Goal: Task Accomplishment & Management: Manage account settings

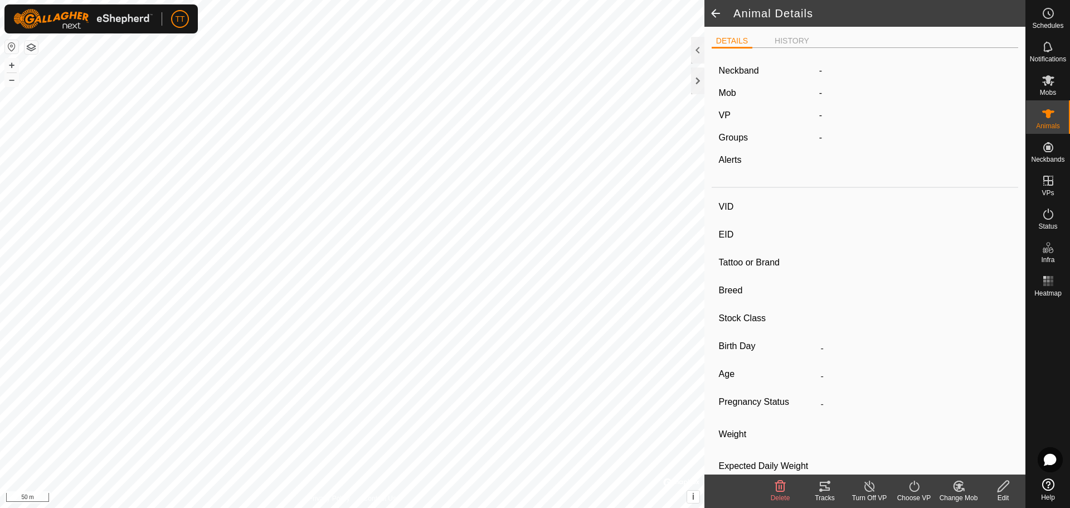
type input "K5"
type input "124000179564984"
type input "77"
type input "Angus Cross"
type input "Bull"
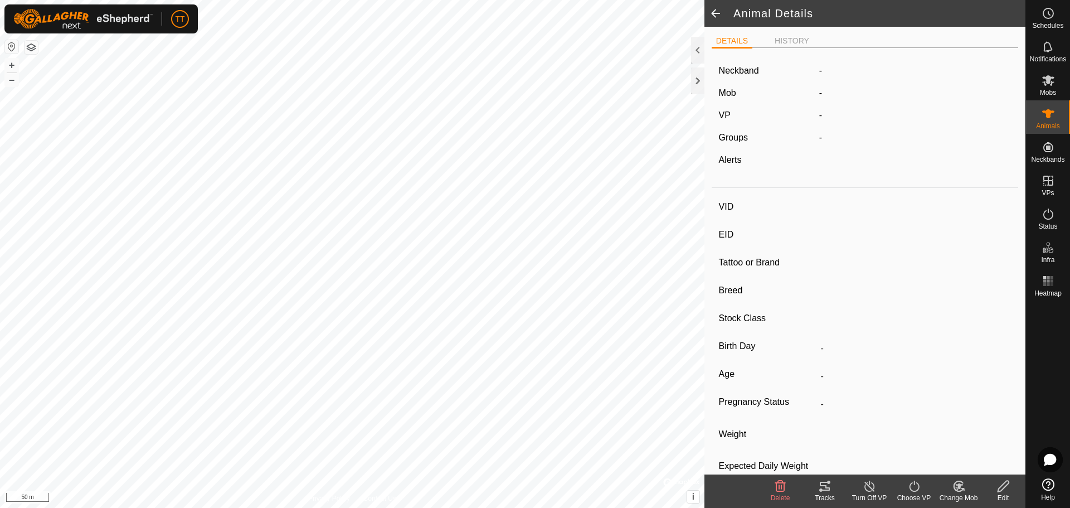
type input "01/2022"
type input "3 years 8 months"
type input "0 kg"
type input "-"
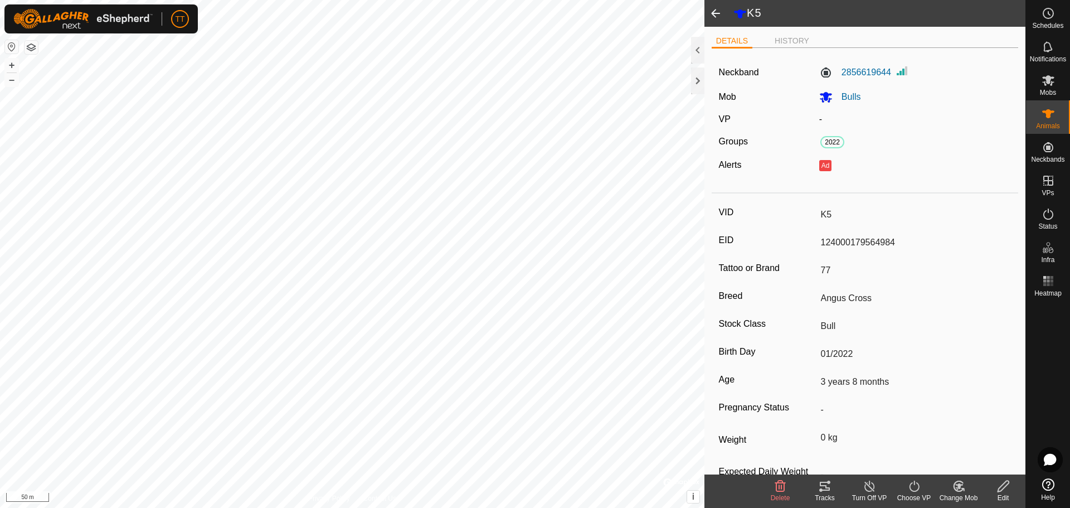
click at [868, 486] on line at bounding box center [869, 486] width 9 height 9
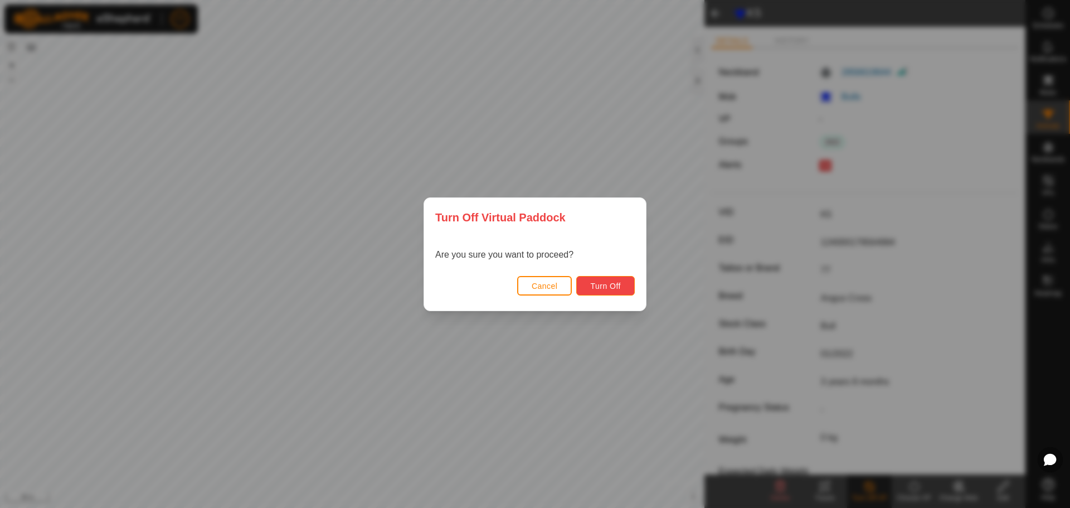
click at [595, 288] on span "Turn Off" at bounding box center [605, 285] width 31 height 9
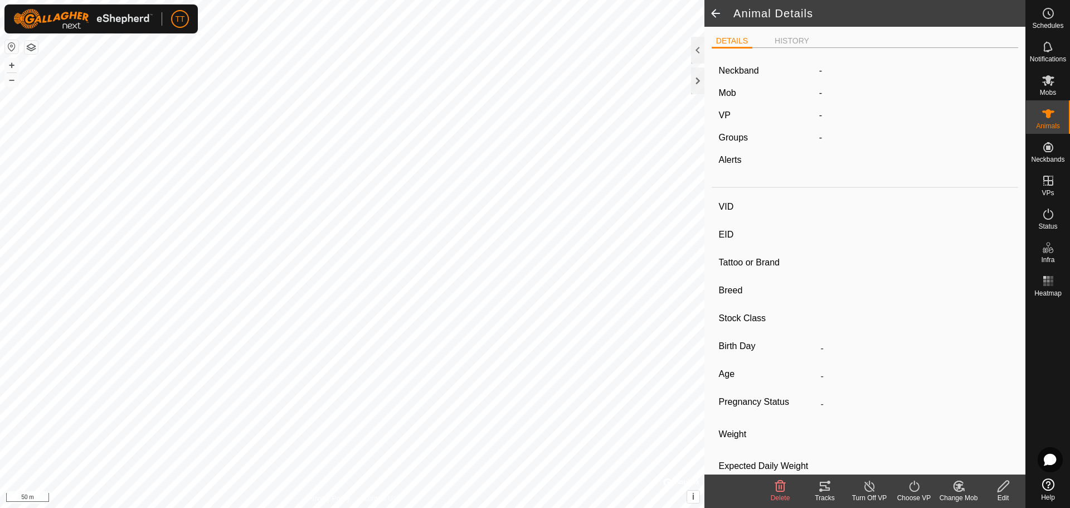
type input "K5"
type input "124000179564984"
type input "77"
type input "Angus Cross"
type input "Bull"
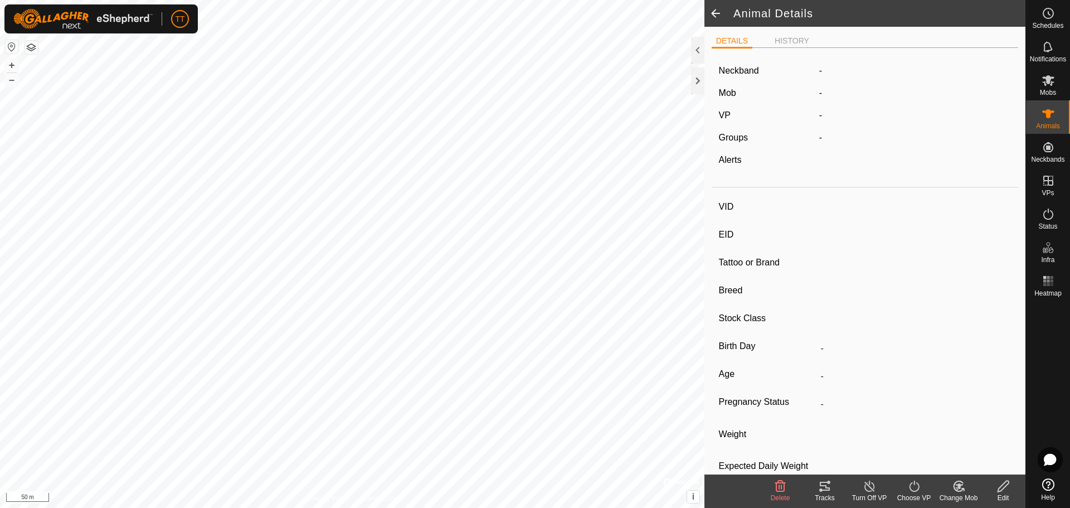
type input "01/2022"
type input "3 years 8 months"
type input "0 kg"
type input "-"
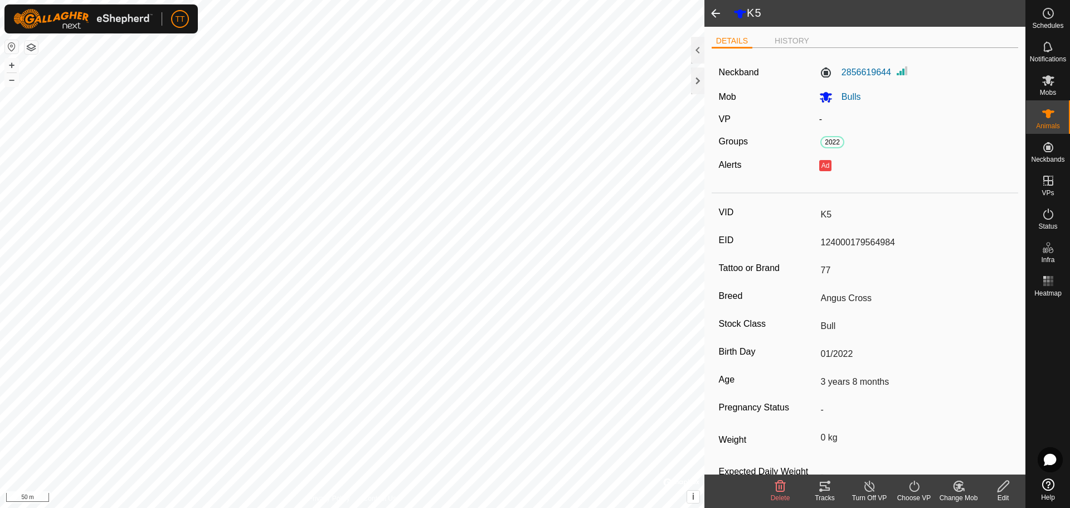
click at [1002, 488] on icon at bounding box center [1004, 485] width 14 height 13
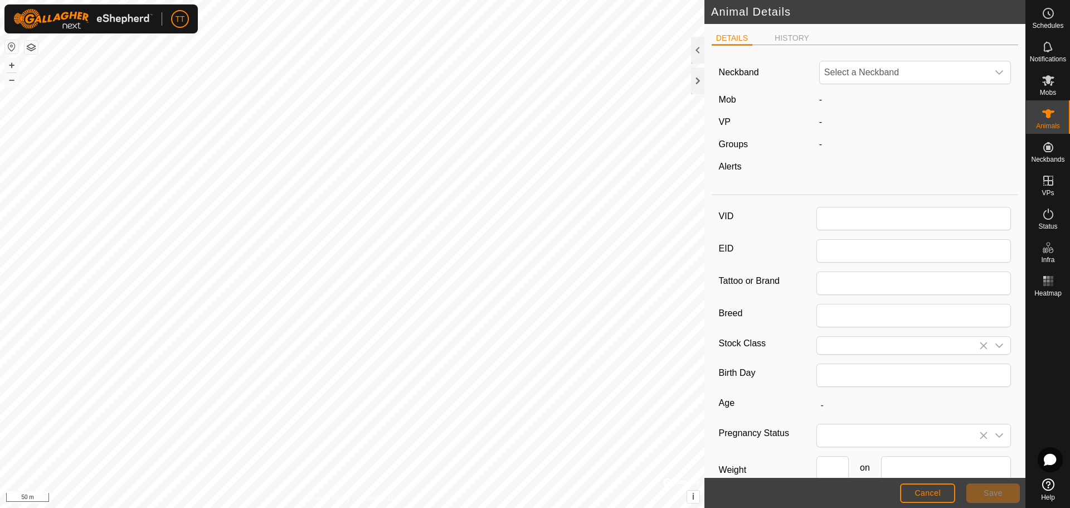
type input "K5"
type input "124000179564984"
type input "77"
type input "Angus Cross"
type input "Bull"
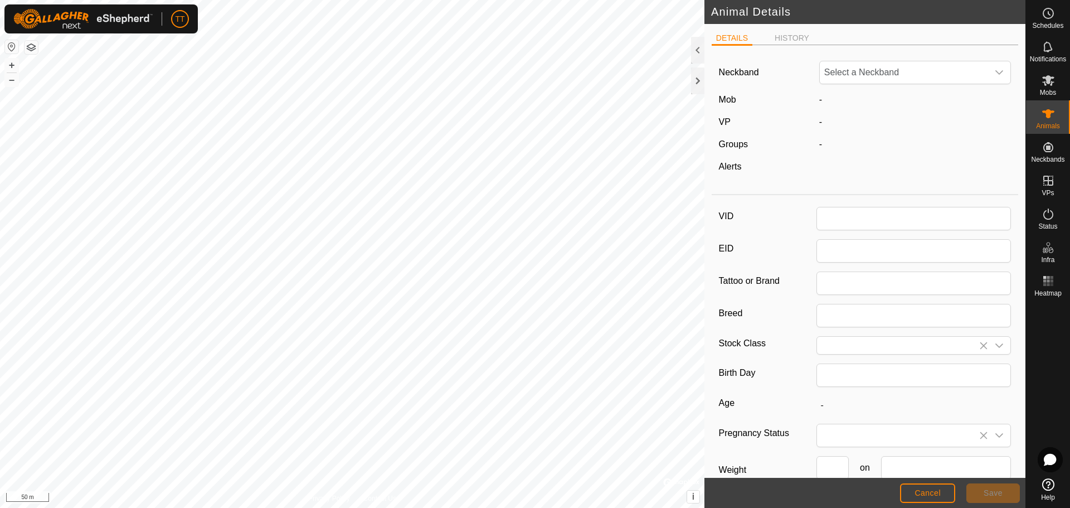
type input "01/2022"
type input "3 years 8 months"
type input "0"
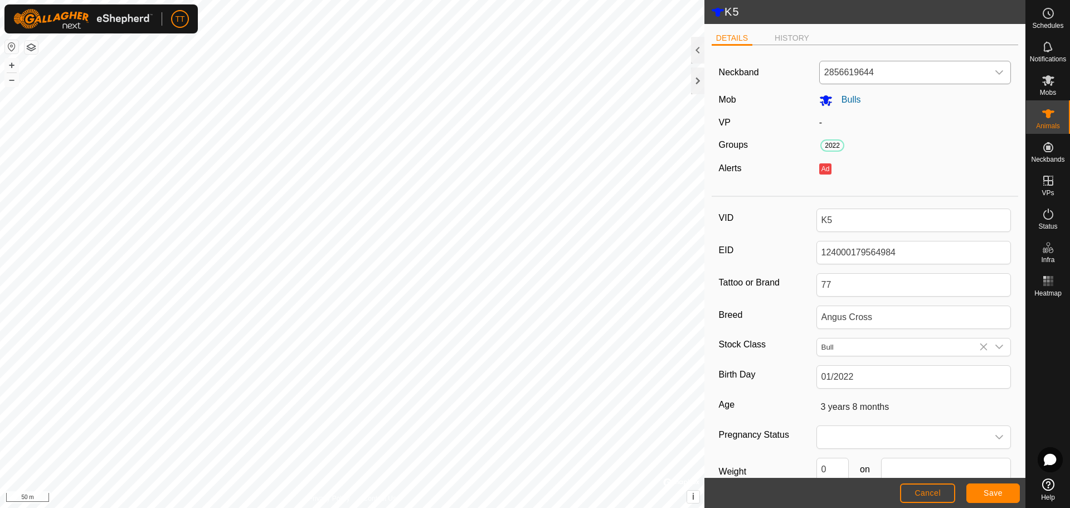
click at [900, 72] on span "2856619644" at bounding box center [904, 72] width 169 height 22
click at [867, 131] on li "Unfit" at bounding box center [912, 130] width 184 height 22
click at [1000, 491] on span "Save" at bounding box center [993, 492] width 19 height 9
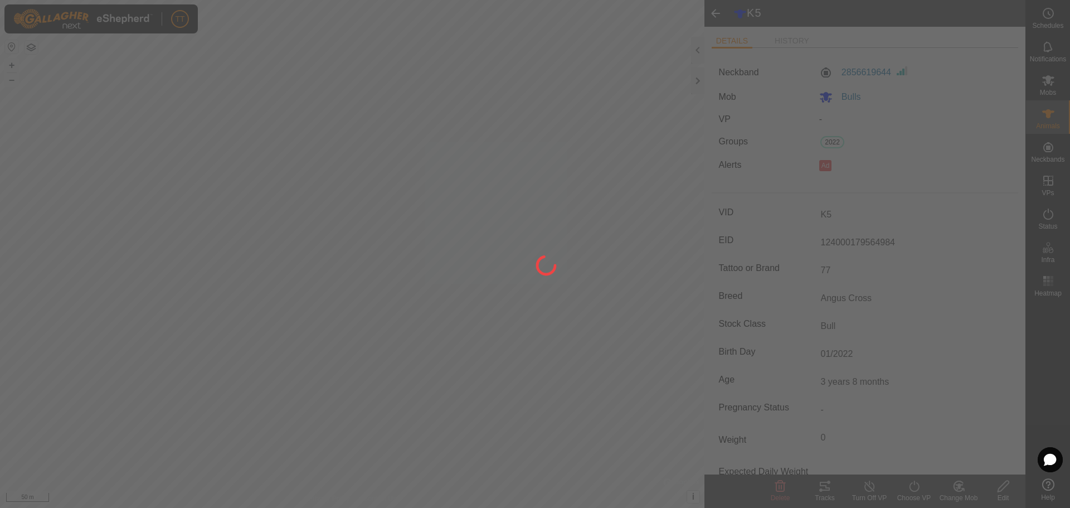
type input "0 kg"
type input "-"
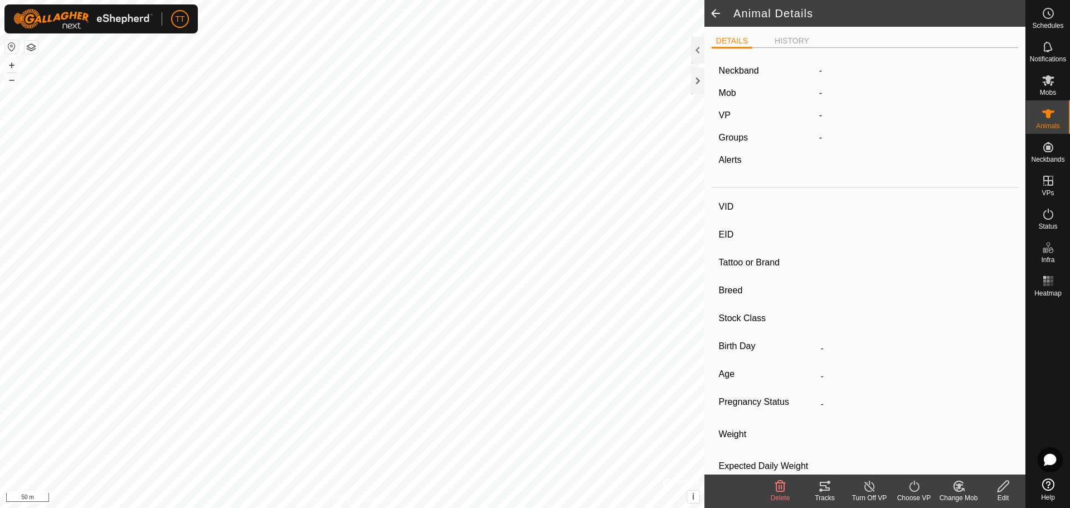
type input "176"
type input "124000179564977"
type input "77"
type input "Angus Cross"
type input "-"
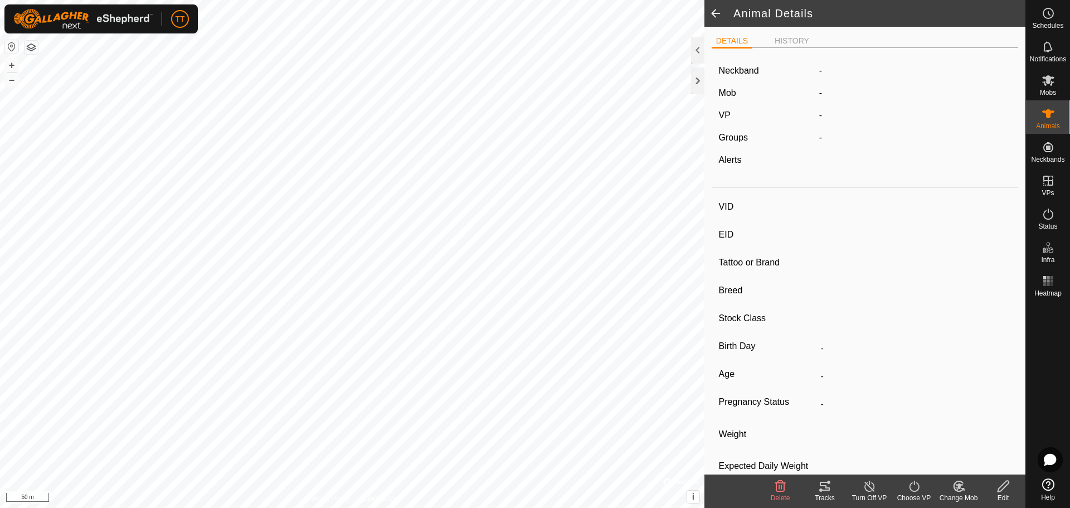
type input "01/2021"
type input "4 years 8 months"
type input "0 kg"
type input "-"
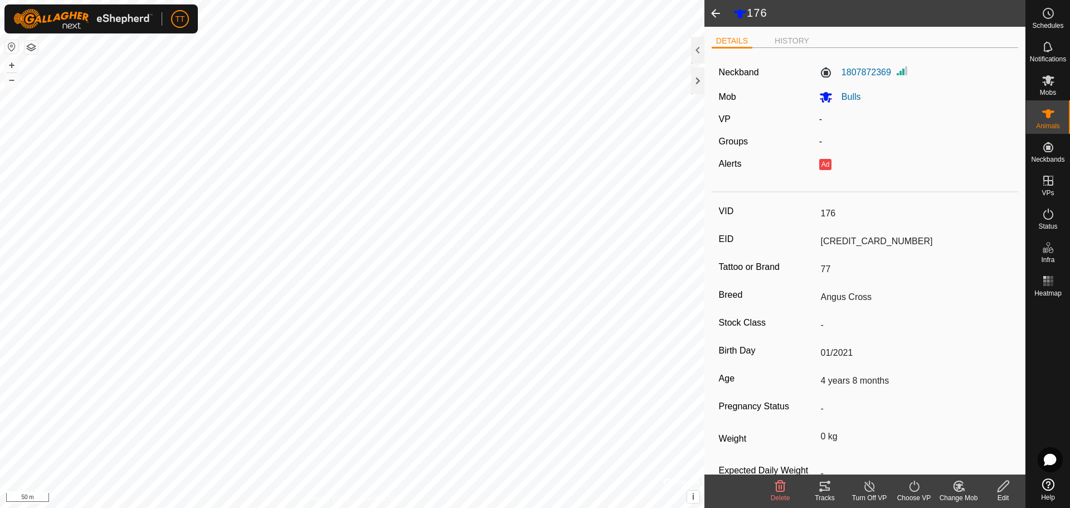
click at [1006, 488] on icon at bounding box center [1004, 485] width 14 height 13
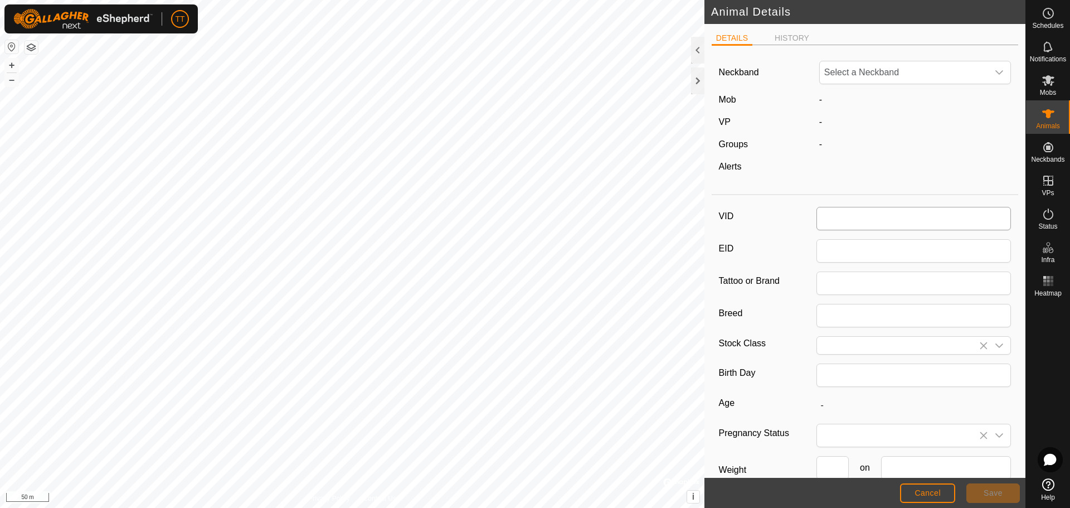
type input "176"
type input "124000179564977"
type input "77"
type input "Angus Cross"
type input "01/2021"
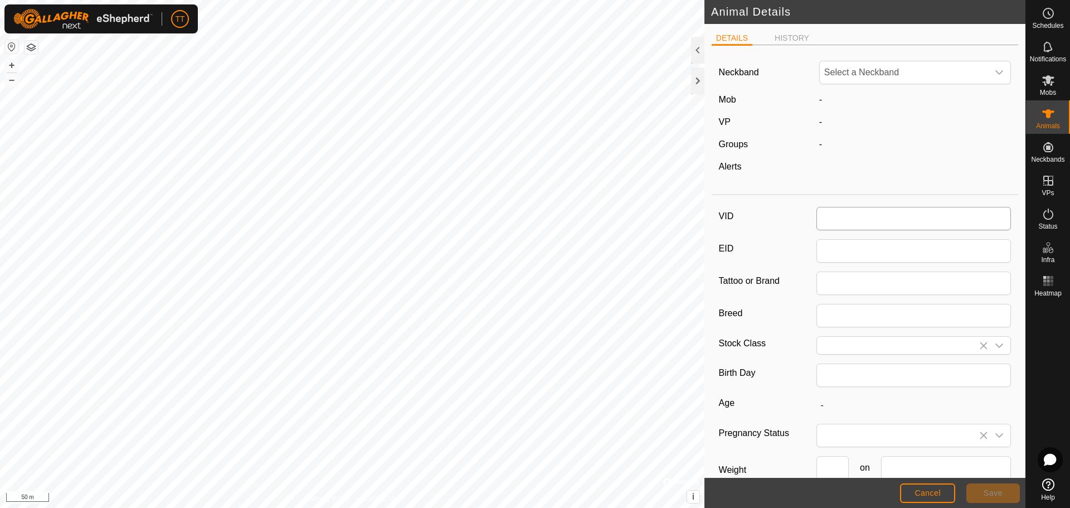
type input "4 years 8 months"
type input "0"
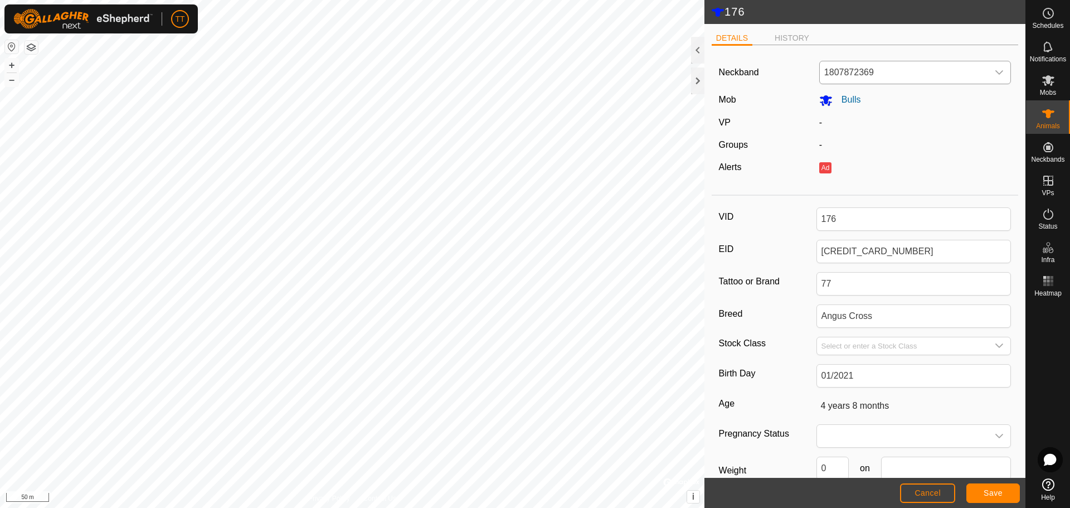
click at [873, 84] on span "1807872369" at bounding box center [904, 72] width 169 height 22
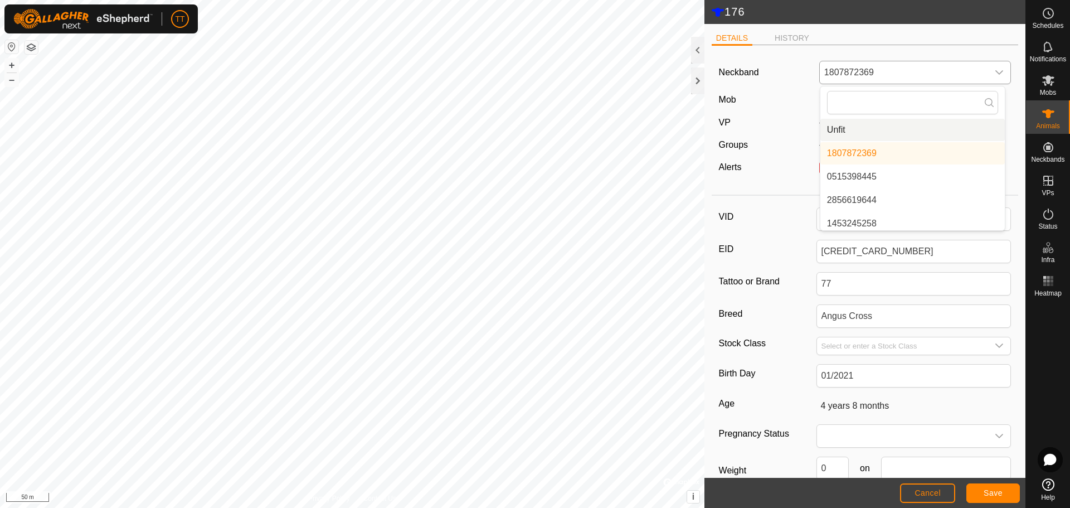
click at [862, 131] on li "Unfit" at bounding box center [912, 130] width 184 height 22
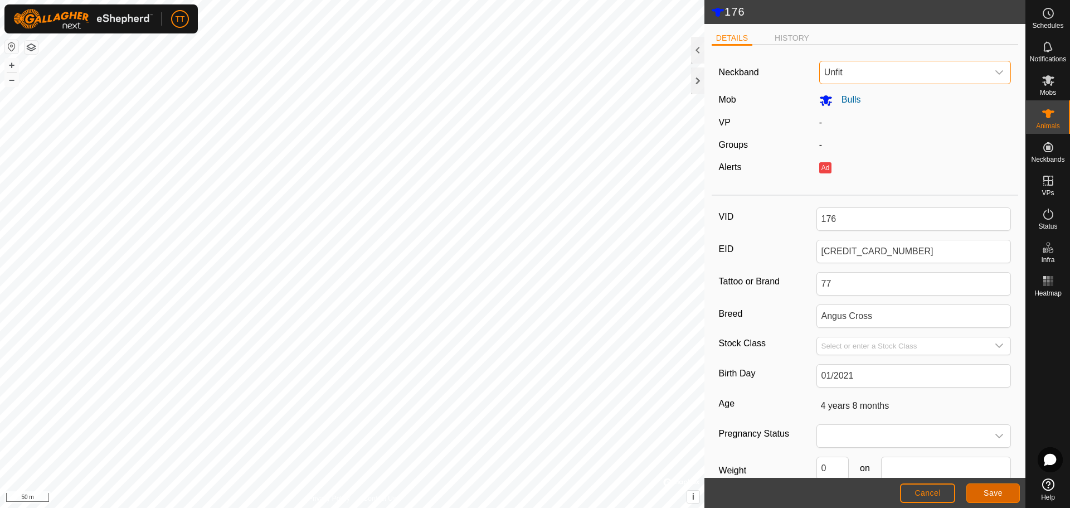
click at [990, 493] on span "Save" at bounding box center [993, 492] width 19 height 9
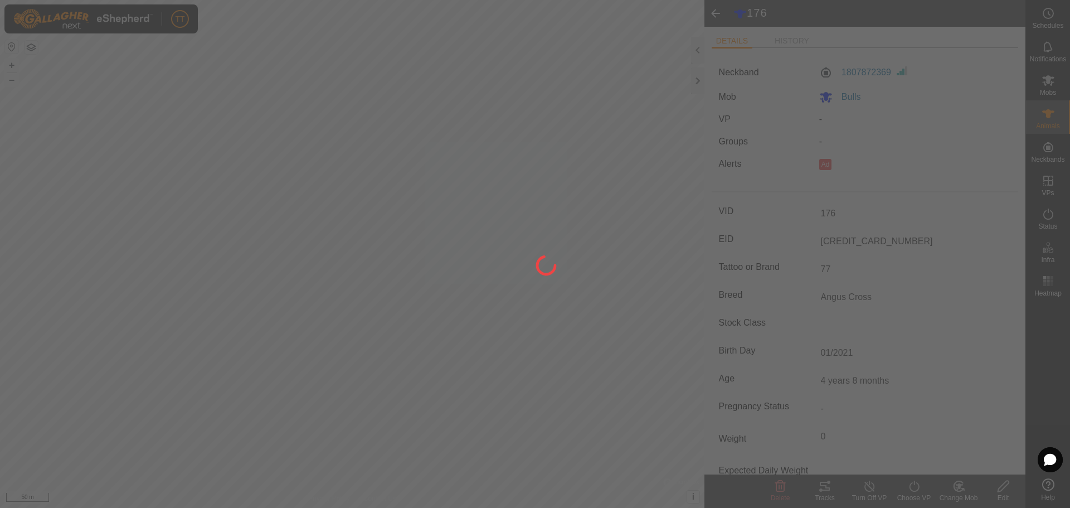
type input "0 kg"
type input "-"
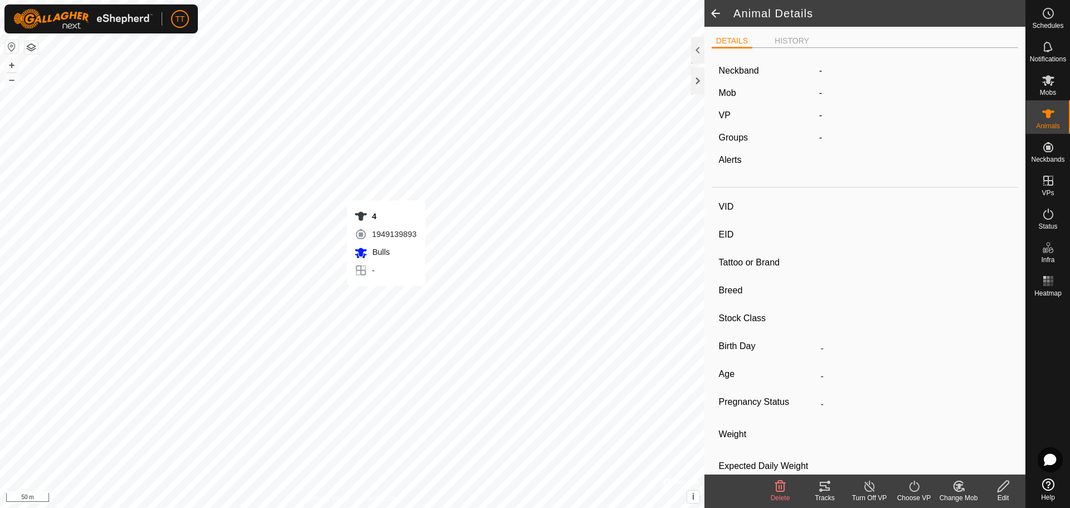
type input "4"
type input "124000192476680"
type input "77"
type input "Angus Cross"
type input "Bull"
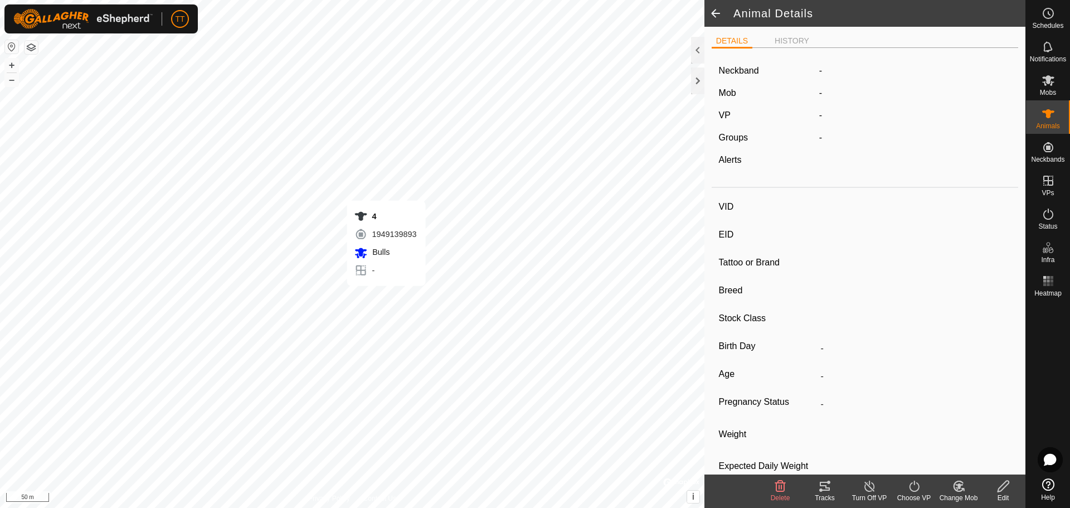
type input "01/2020"
type input "5 years 8 months"
type input "0 kg"
type input "-"
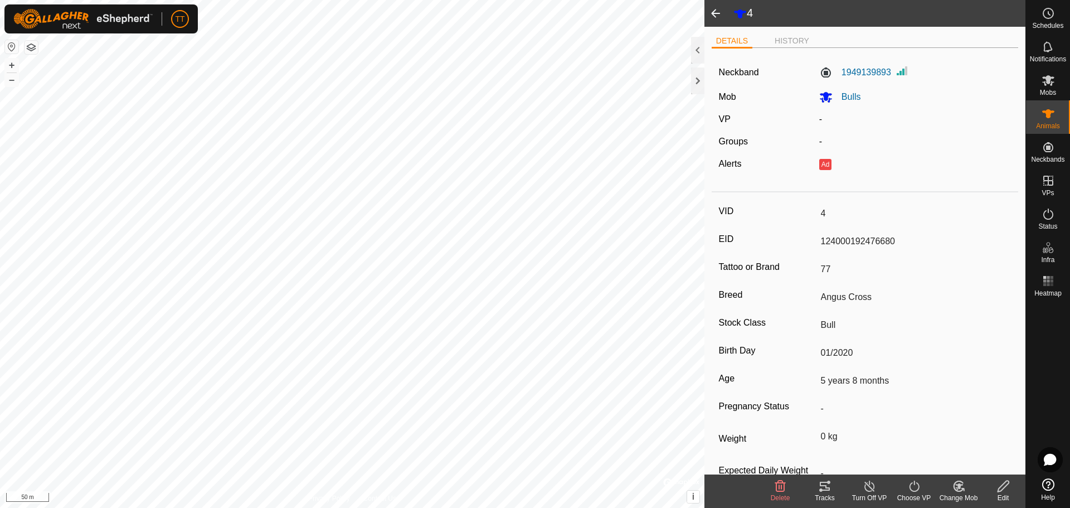
click at [1000, 487] on icon at bounding box center [1003, 485] width 11 height 11
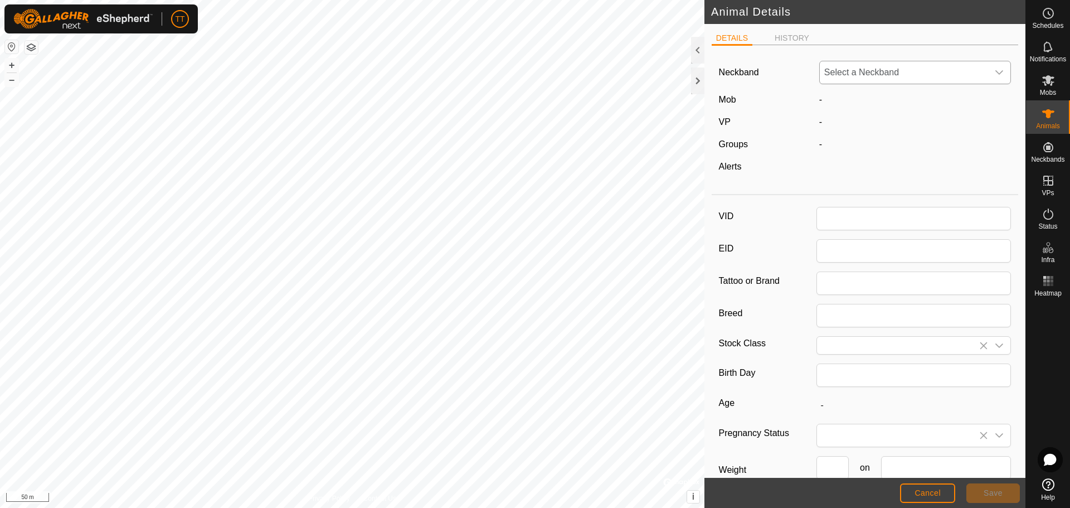
type input "4"
type input "124000192476680"
type input "77"
type input "Angus Cross"
type input "Bull"
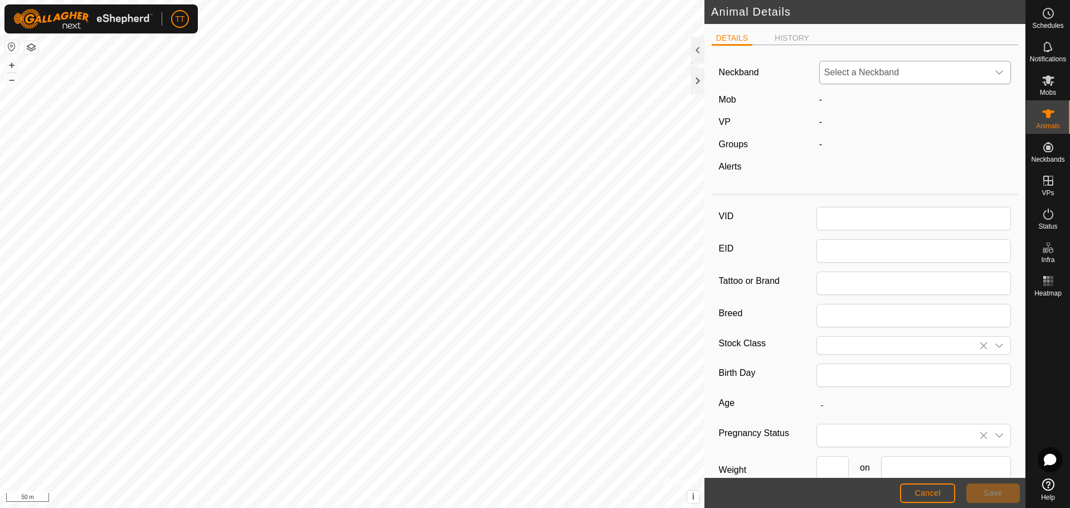
type input "01/2020"
type input "5 years 8 months"
type input "0"
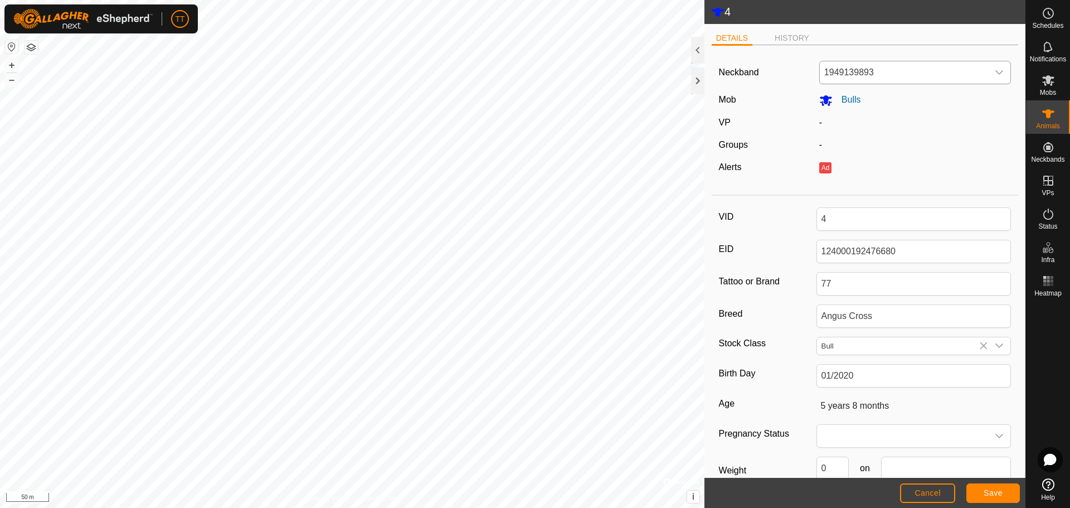
click at [869, 74] on span "1949139893" at bounding box center [904, 72] width 169 height 22
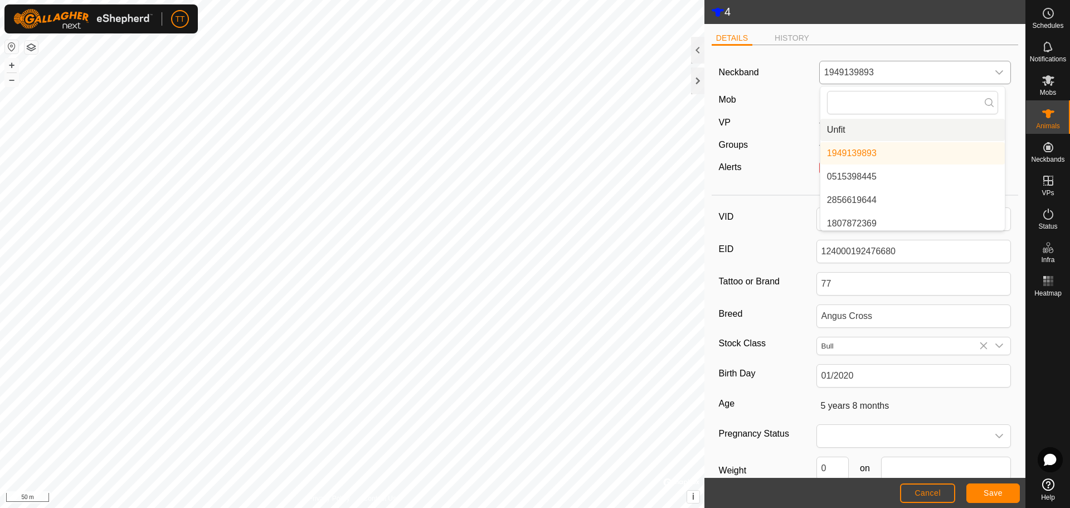
click at [842, 132] on li "Unfit" at bounding box center [912, 130] width 184 height 22
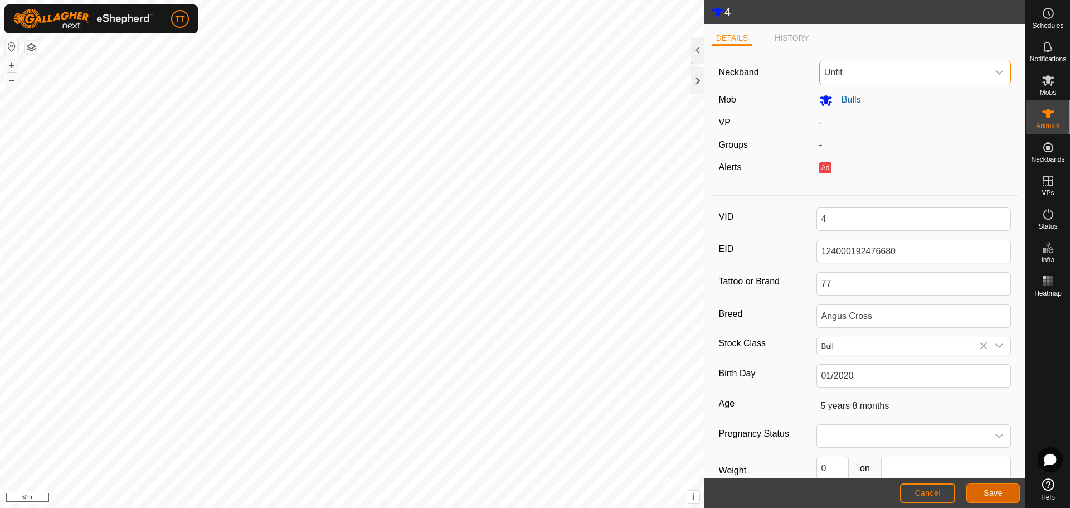
click at [997, 493] on span "Save" at bounding box center [993, 492] width 19 height 9
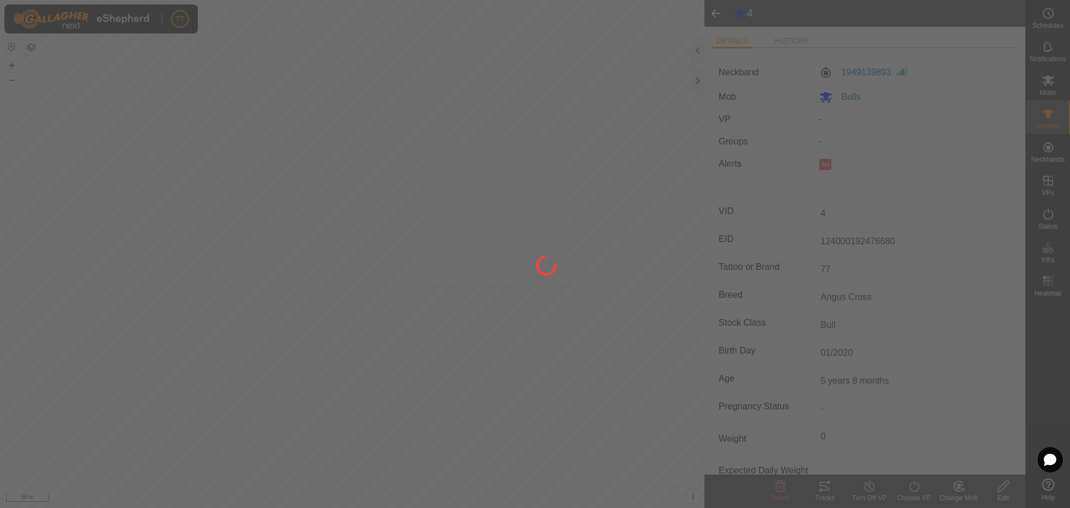
type input "0 kg"
type input "-"
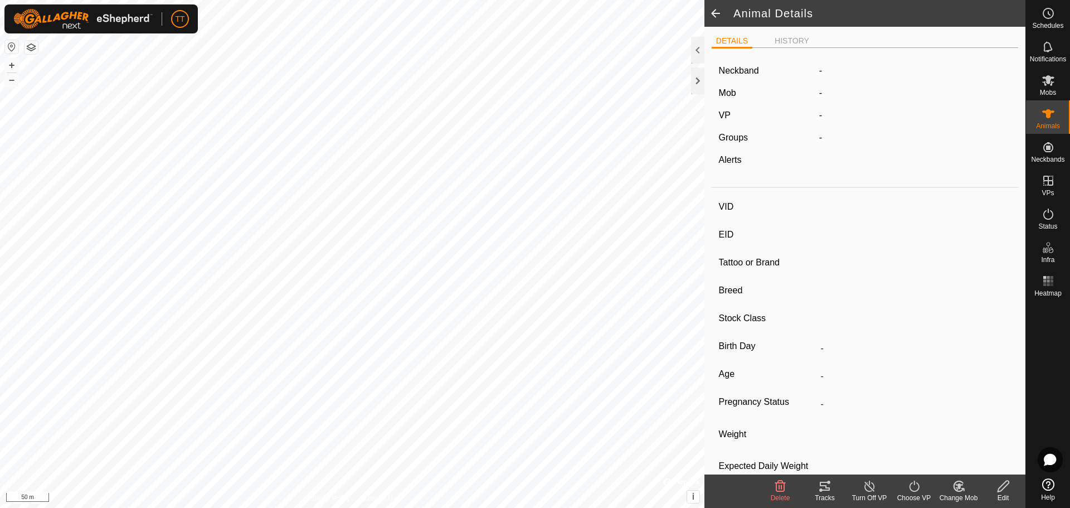
type input "180"
type input "124000179564987"
type input "77"
type input "Angus Cross"
type input "Bull"
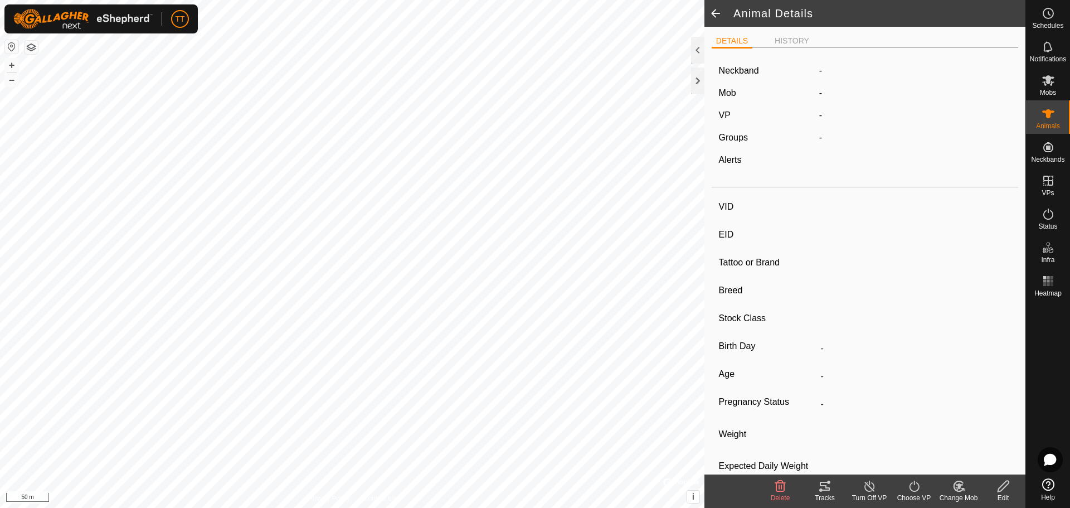
type input "01/2022"
type input "3 years 8 months"
type input "0 kg"
type input "-"
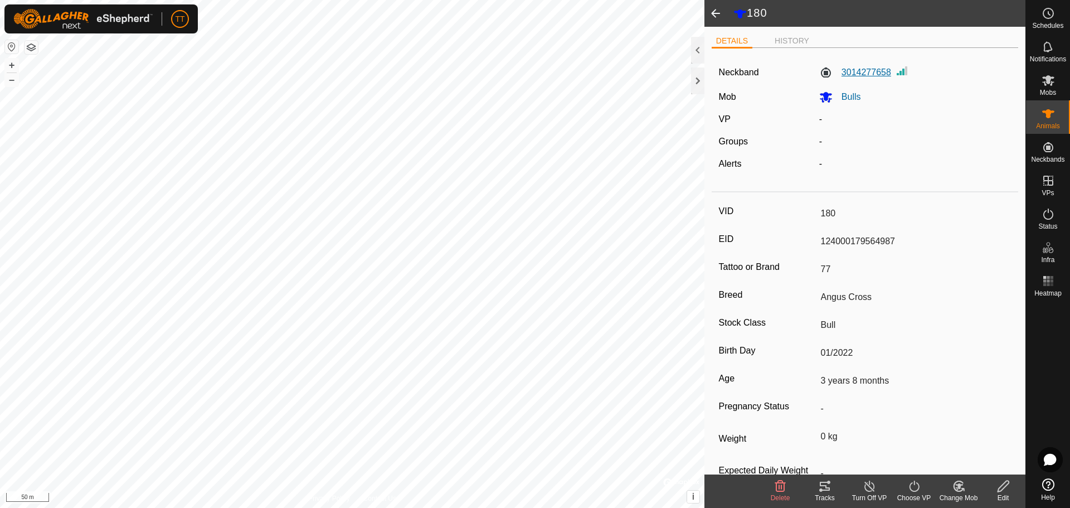
click at [878, 69] on label "3014277658" at bounding box center [855, 72] width 72 height 13
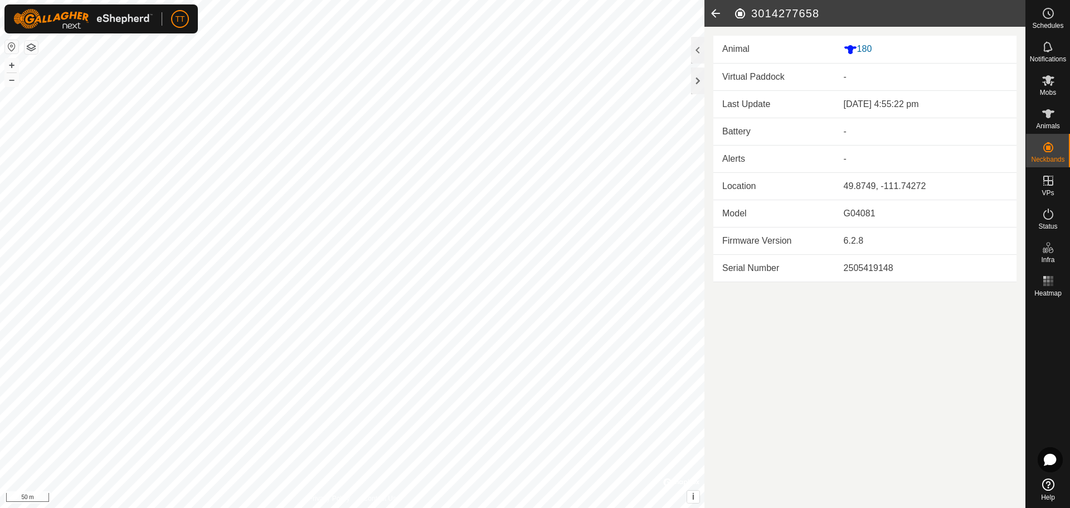
click at [720, 9] on icon at bounding box center [716, 13] width 22 height 27
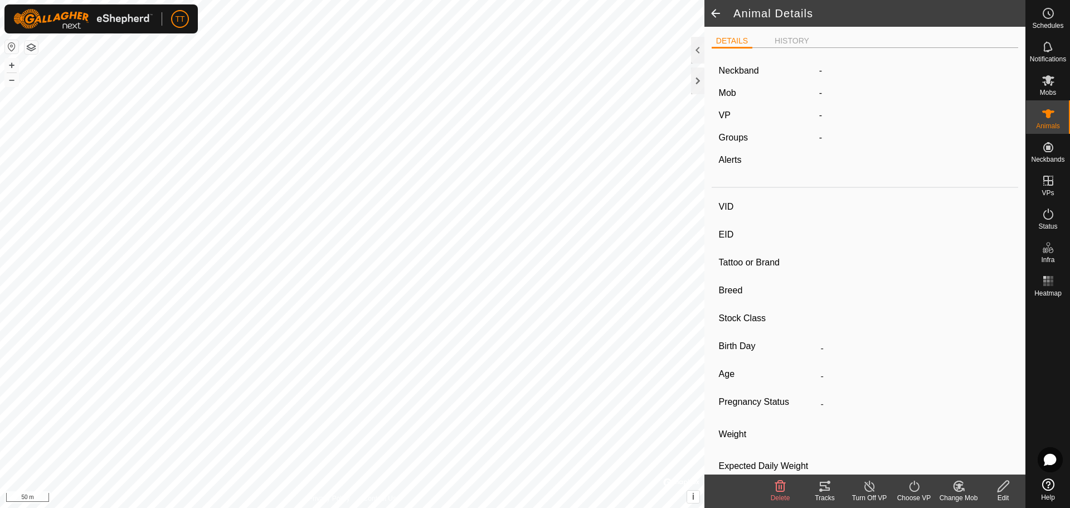
type input "180"
type input "124000179564987"
type input "77"
type input "Angus Cross"
type input "Bull"
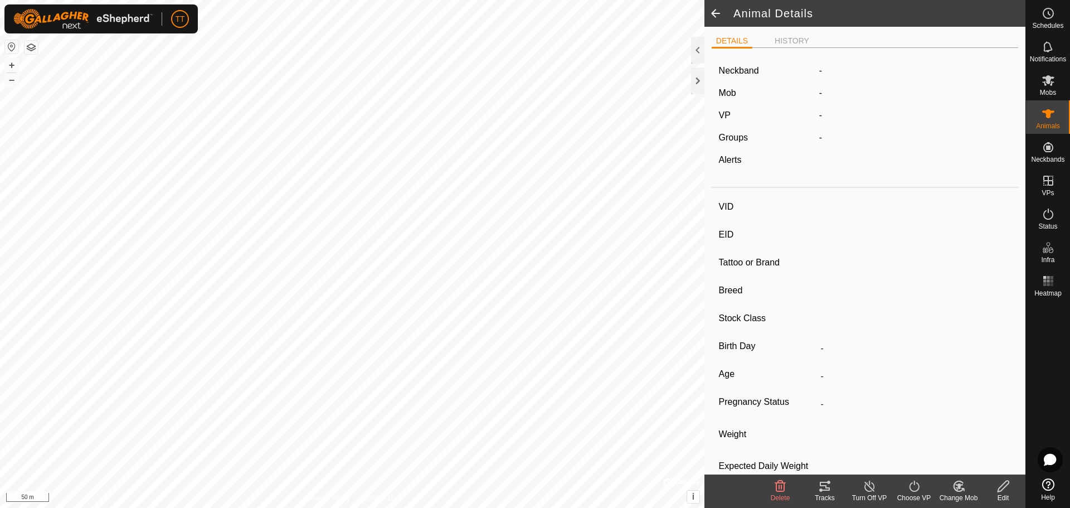
type input "01/2022"
type input "3 years 8 months"
type input "0 kg"
type input "-"
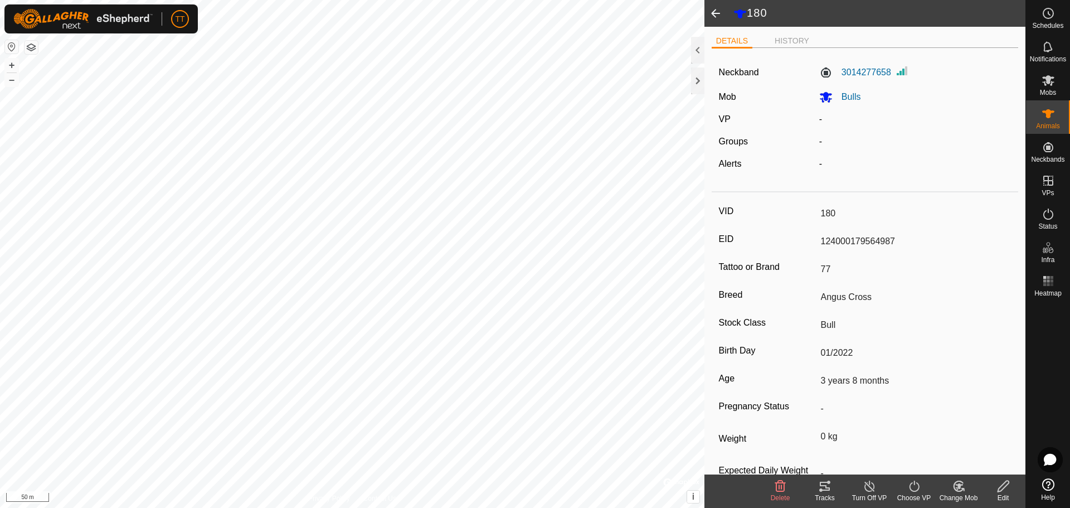
click at [1002, 485] on icon at bounding box center [1003, 485] width 11 height 11
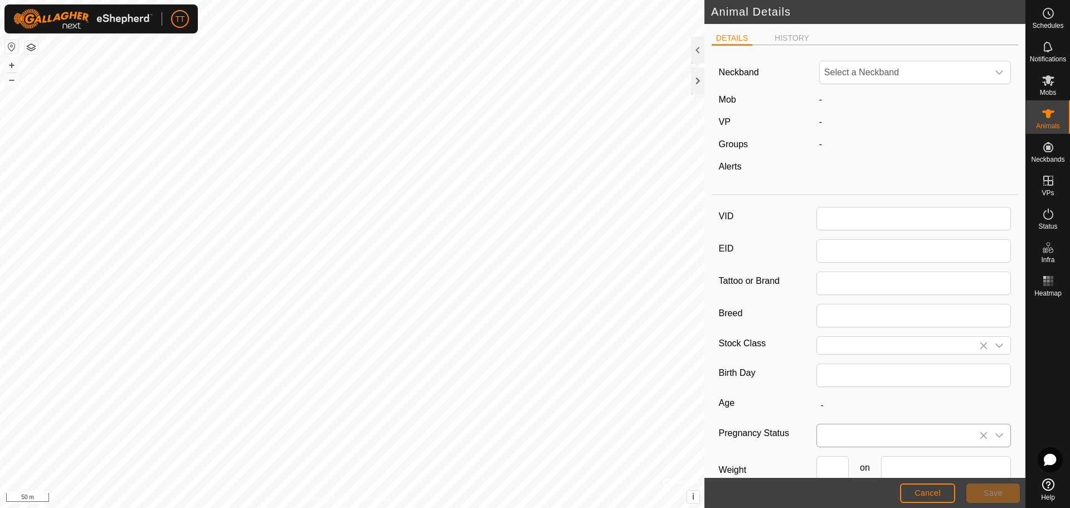
type input "180"
type input "124000179564987"
type input "77"
type input "Angus Cross"
type input "Bull"
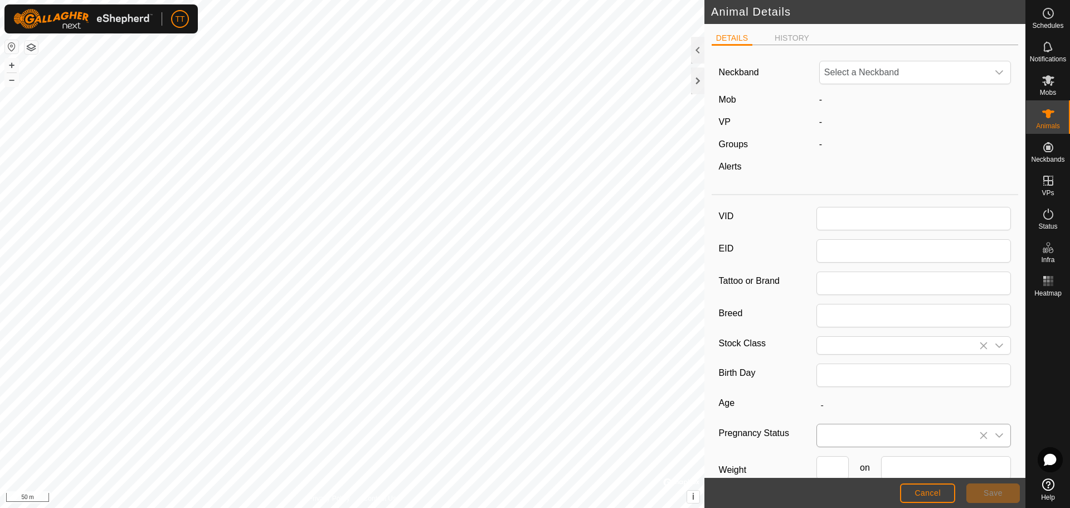
type input "01/2022"
type input "3 years 8 months"
type input "0"
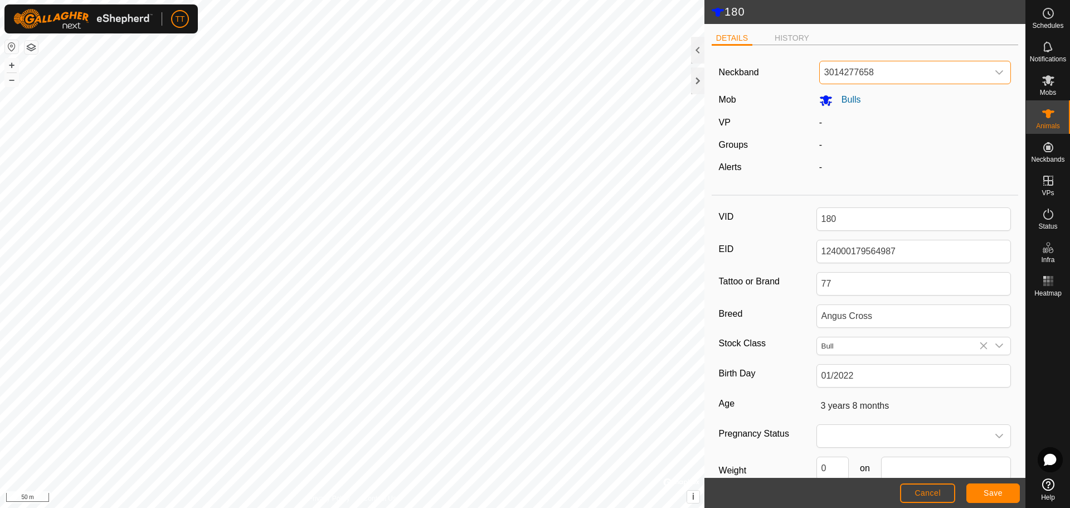
click at [890, 78] on span "3014277658" at bounding box center [904, 72] width 169 height 22
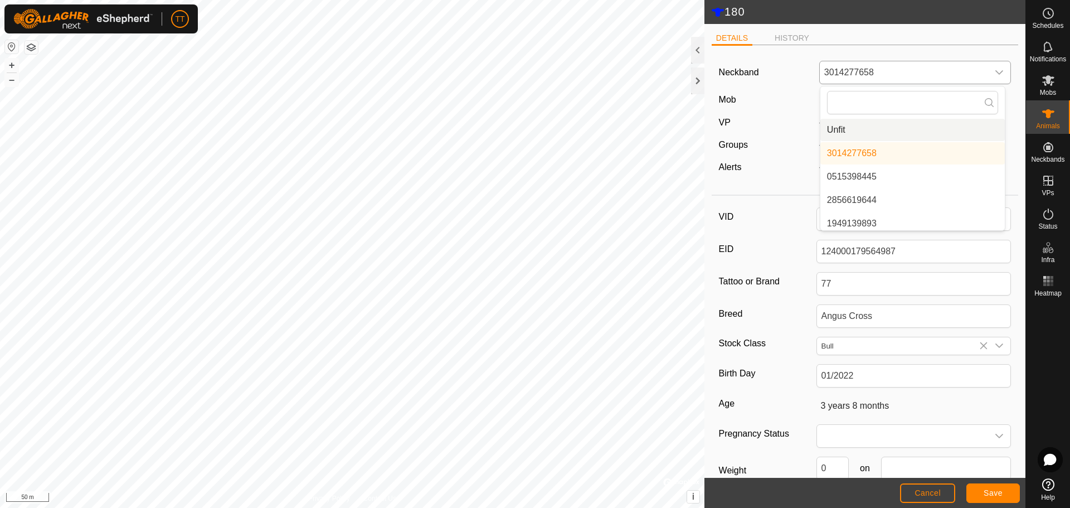
click at [861, 132] on li "Unfit" at bounding box center [912, 130] width 184 height 22
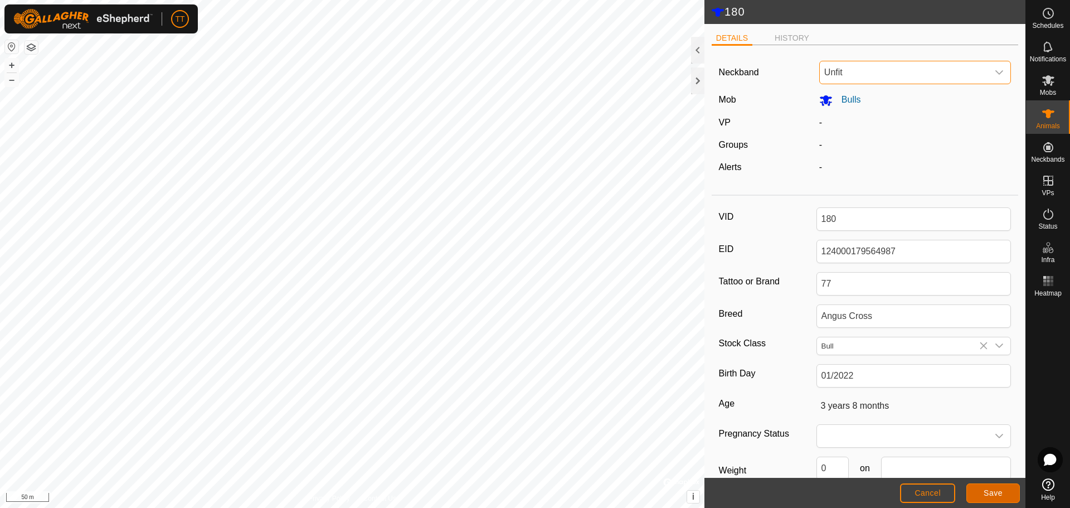
click at [988, 496] on span "Save" at bounding box center [993, 492] width 19 height 9
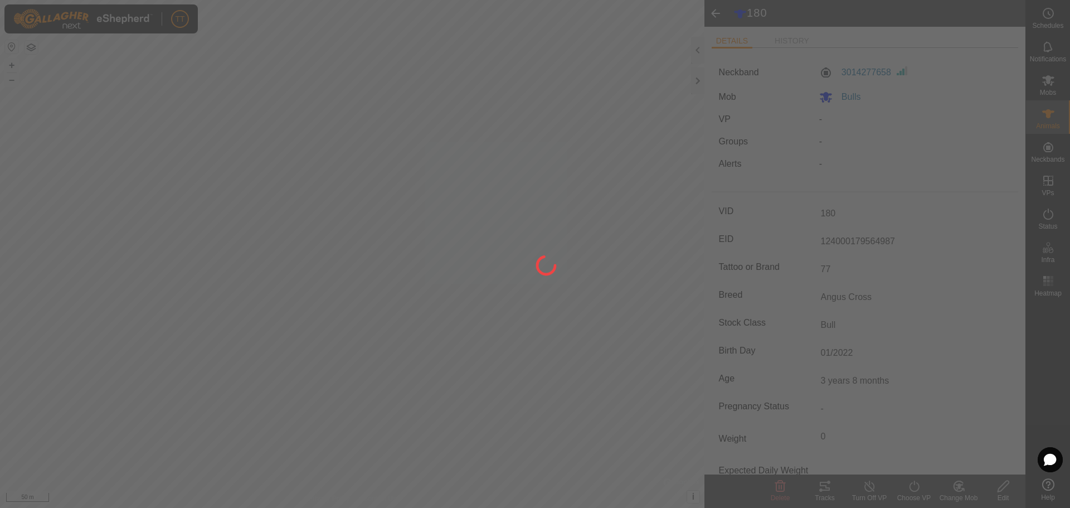
type input "0 kg"
type input "-"
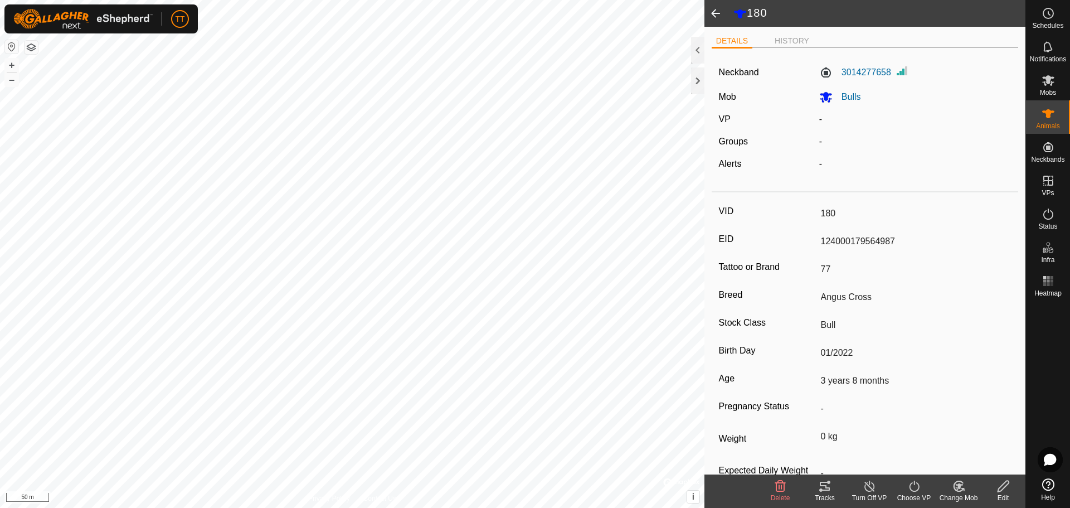
click at [717, 11] on span at bounding box center [716, 13] width 22 height 27
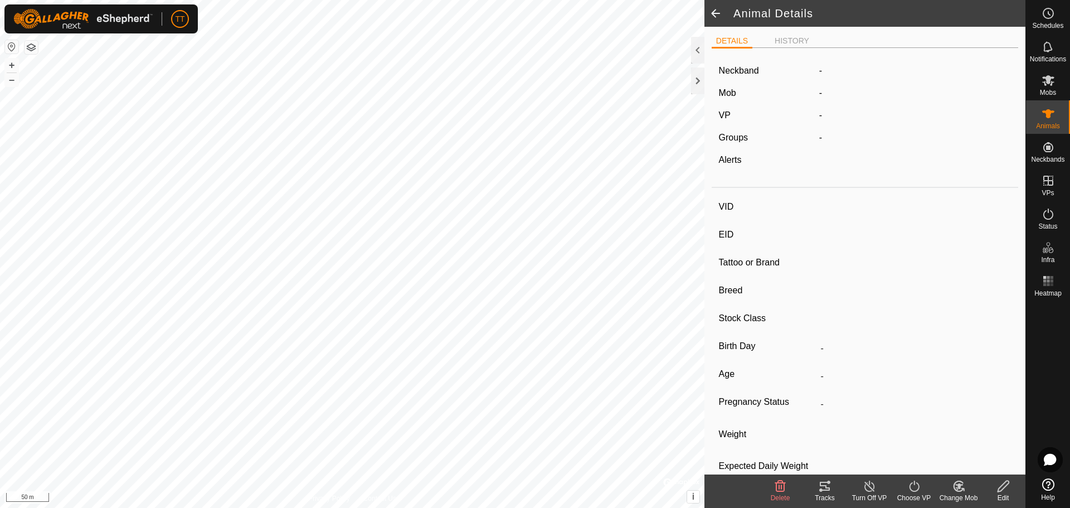
type input "180"
type input "124000179564987"
type input "77"
type input "Angus Cross"
type input "Bull"
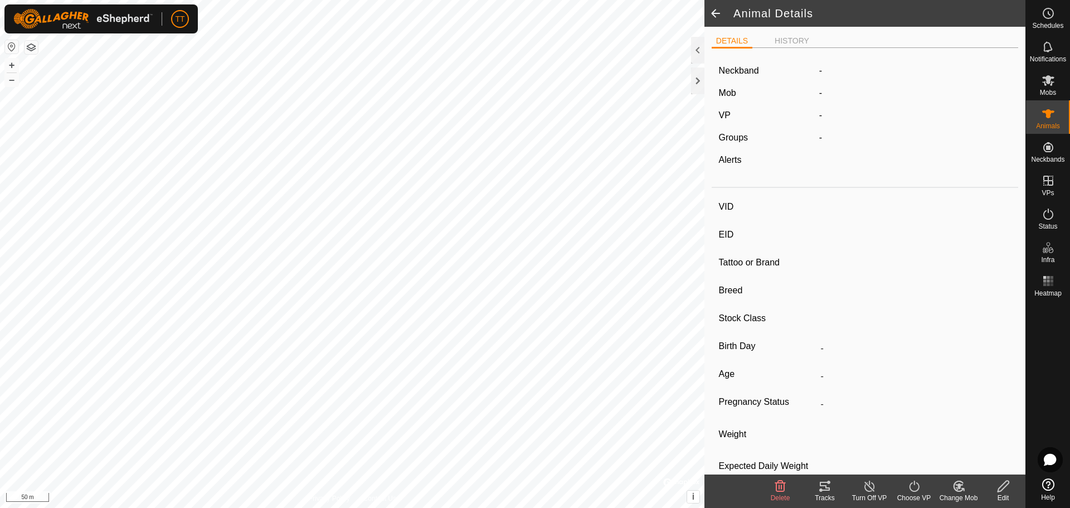
type input "01/2022"
type input "3 years 8 months"
type input "0 kg"
type input "-"
click at [721, 10] on span at bounding box center [716, 13] width 22 height 27
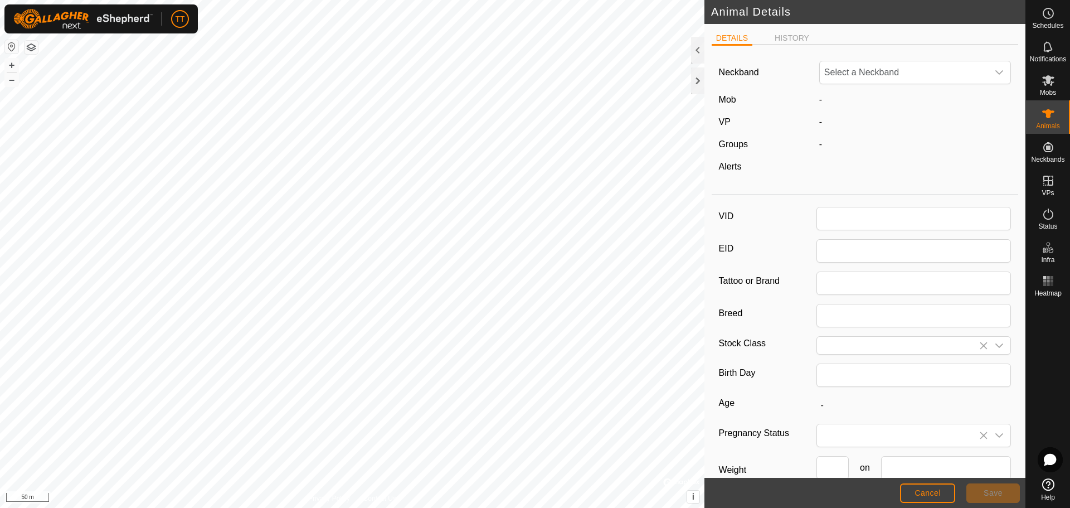
type input "4"
type input "124000192476680"
type input "77"
type input "Angus Cross"
type input "Bull"
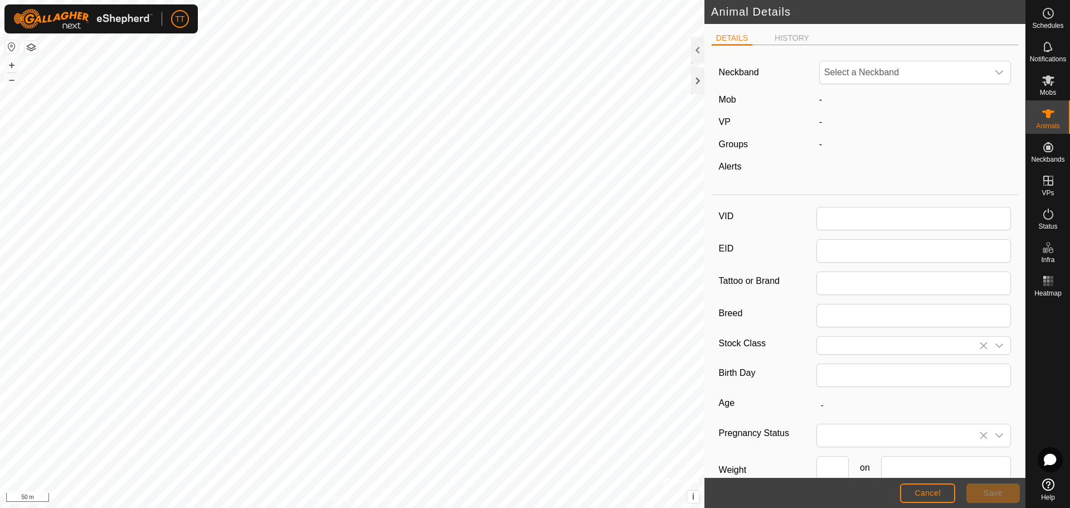
type input "01/2020"
type input "5 years 8 months"
type input "0"
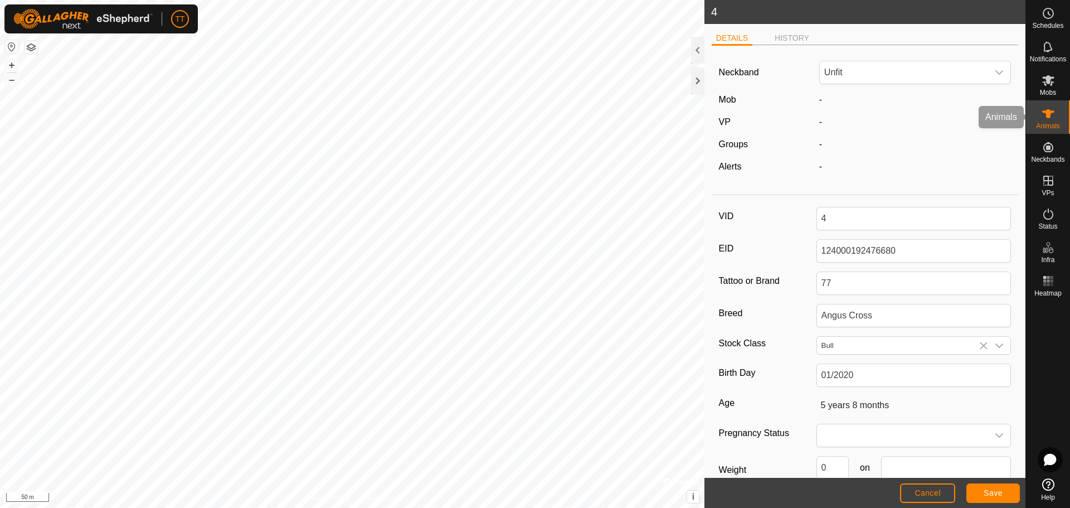
click at [1044, 108] on icon at bounding box center [1048, 113] width 13 height 13
